Goal: Information Seeking & Learning: Learn about a topic

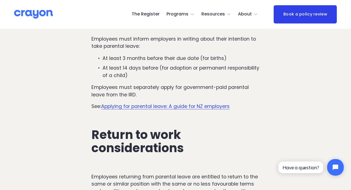
scroll to position [1992, 0]
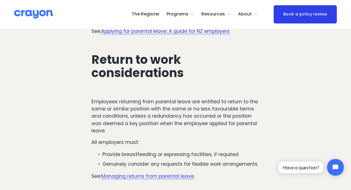
click at [144, 16] on link "The Register" at bounding box center [145, 14] width 28 height 9
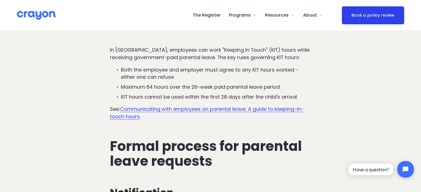
scroll to position [1632, 0]
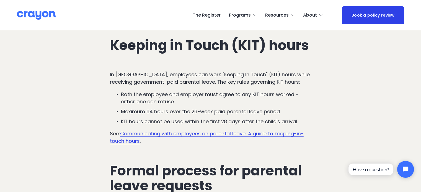
click at [211, 11] on link "The Register" at bounding box center [207, 15] width 28 height 9
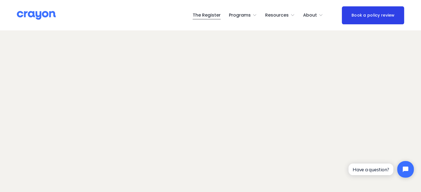
click at [240, 17] on span "Programs" at bounding box center [240, 15] width 22 height 8
click at [0, 0] on span "Nest: Baby Prep" at bounding box center [0, 0] width 0 height 0
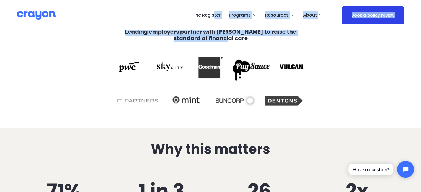
drag, startPoint x: 180, startPoint y: 31, endPoint x: 229, endPoint y: 43, distance: 50.1
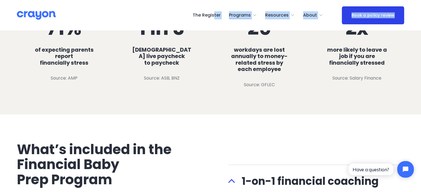
scroll to position [415, 0]
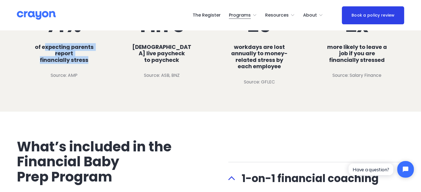
drag, startPoint x: 46, startPoint y: 50, endPoint x: 106, endPoint y: 66, distance: 62.4
click at [103, 66] on div "Why this matters 71% of expecting parents report financially stress Source: AMP…" at bounding box center [210, 37] width 421 height 122
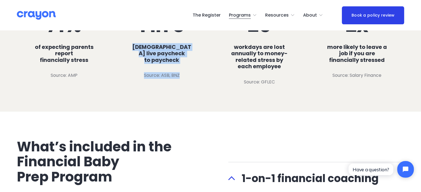
drag, startPoint x: 124, startPoint y: 52, endPoint x: 195, endPoint y: 74, distance: 74.5
click at [195, 74] on div "Why this matters 71% of expecting parents report financially stress Source: AMP…" at bounding box center [210, 37] width 421 height 122
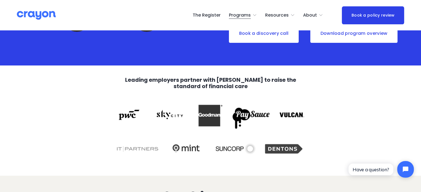
scroll to position [0, 0]
